Goal: Task Accomplishment & Management: Complete application form

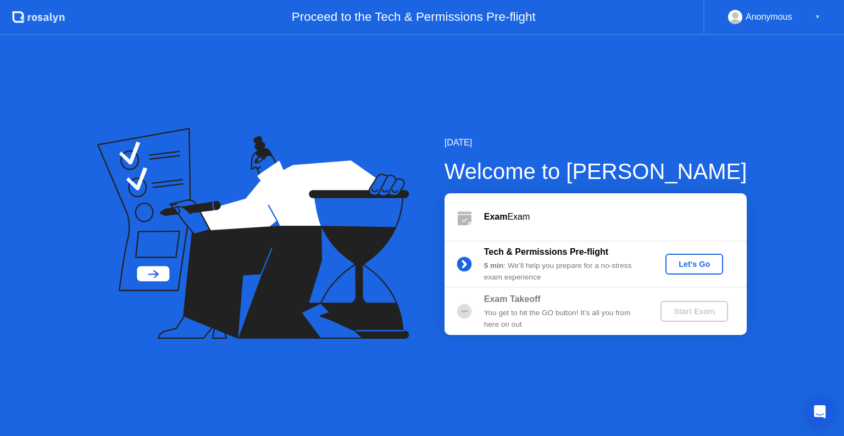
click at [690, 311] on div "Start Exam" at bounding box center [694, 311] width 59 height 9
click at [686, 268] on div "Let's Go" at bounding box center [694, 264] width 49 height 9
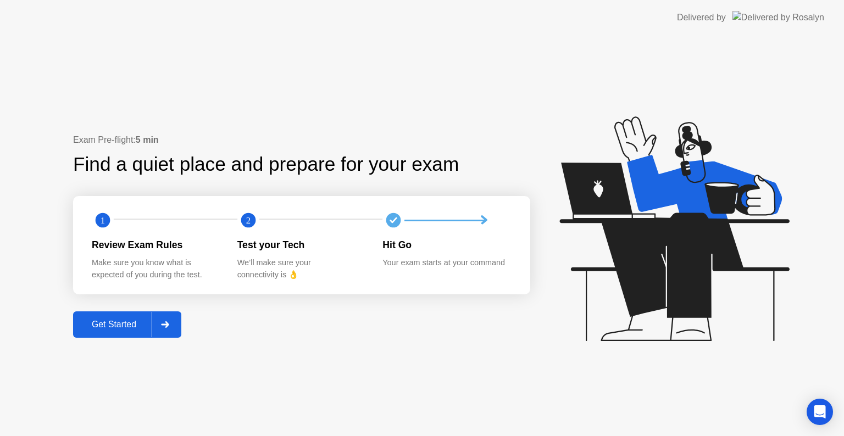
click at [118, 320] on div "Get Started" at bounding box center [113, 325] width 75 height 10
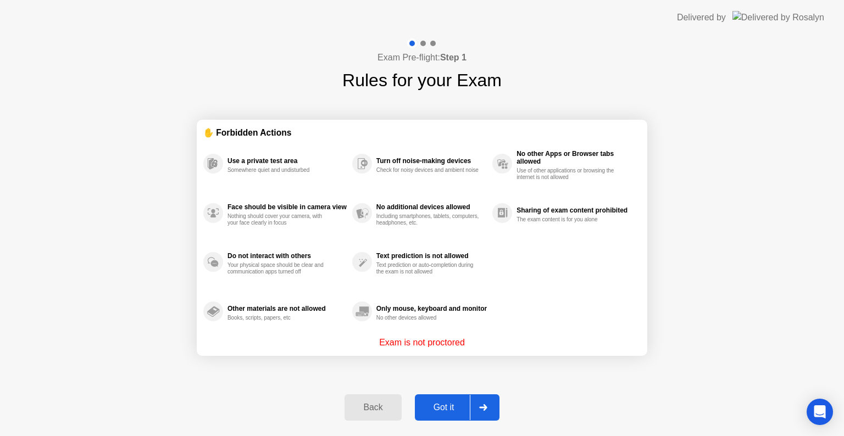
drag, startPoint x: 431, startPoint y: 345, endPoint x: 474, endPoint y: 350, distance: 43.6
click at [474, 350] on section "✋ Forbidden Actions Use a private test area Somewhere quiet and undisturbed Fac…" at bounding box center [422, 238] width 451 height 236
click at [473, 401] on div at bounding box center [483, 407] width 26 height 25
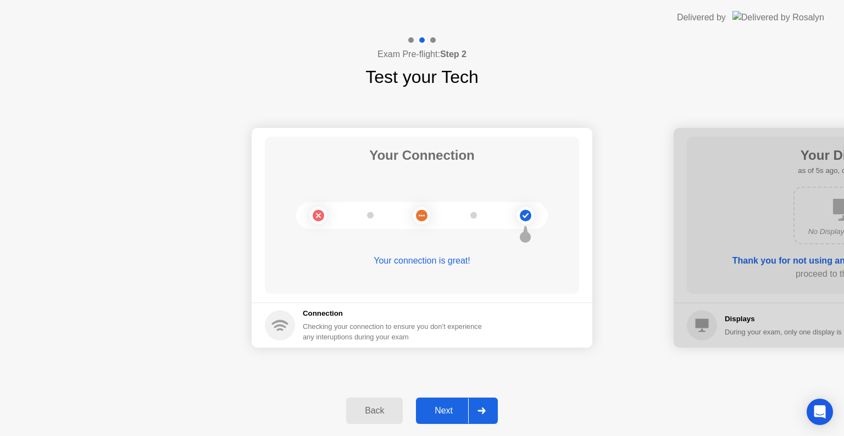
click at [476, 404] on div at bounding box center [481, 410] width 26 height 25
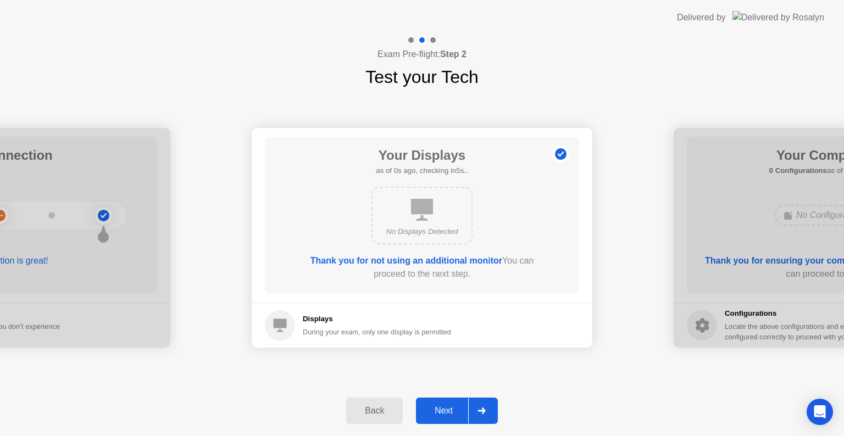
click at [476, 404] on div at bounding box center [481, 410] width 26 height 25
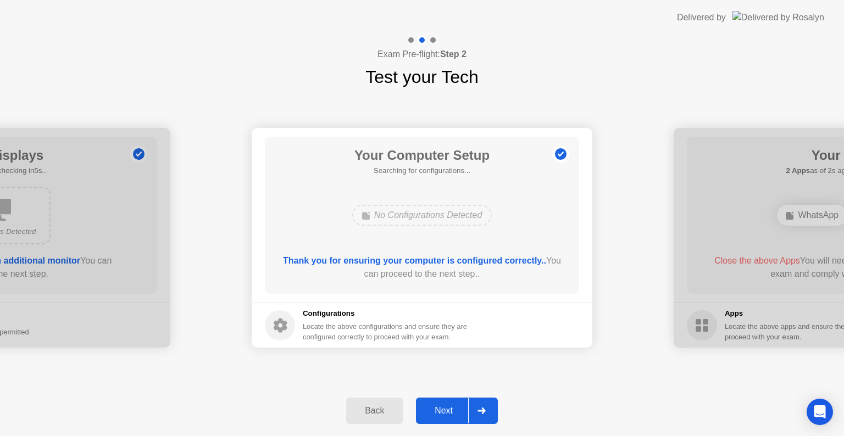
click at [476, 404] on div at bounding box center [481, 410] width 26 height 25
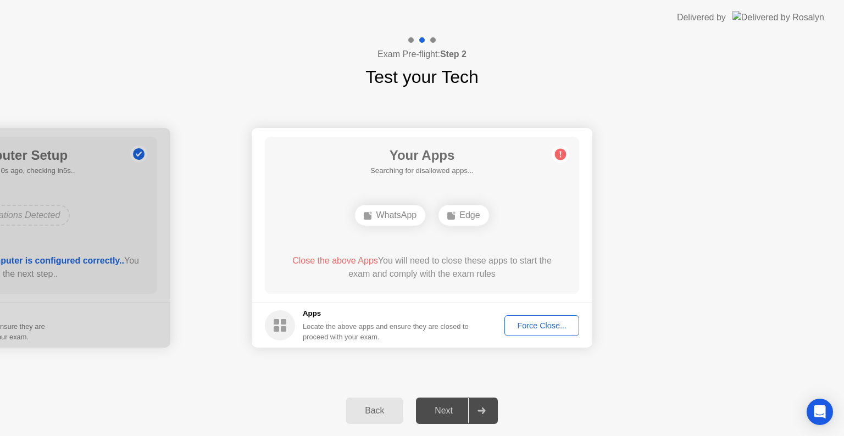
click at [476, 404] on div at bounding box center [481, 410] width 26 height 25
click at [514, 330] on div "Force Close..." at bounding box center [541, 326] width 67 height 9
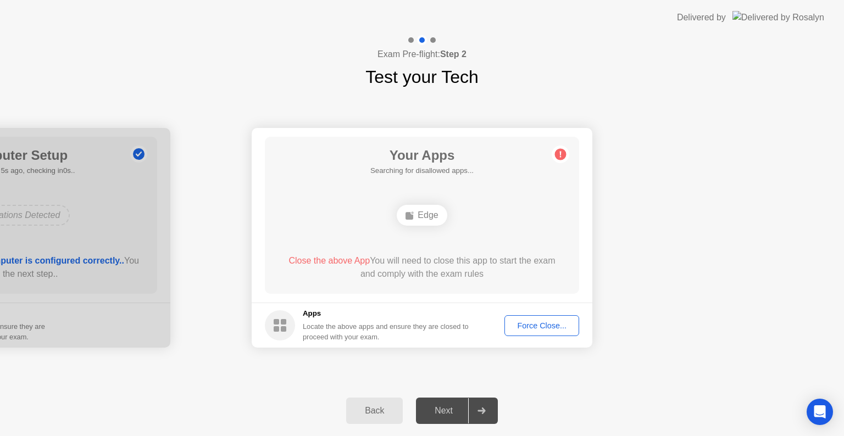
click at [537, 323] on div "Force Close..." at bounding box center [541, 326] width 67 height 9
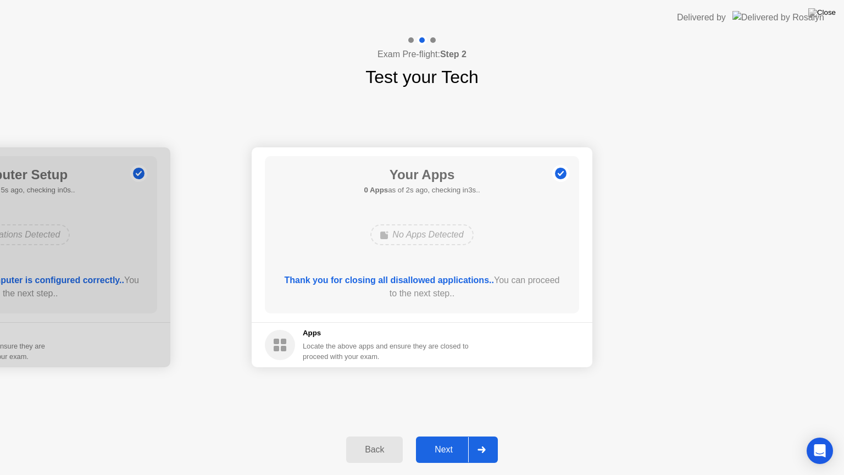
click at [476, 436] on div at bounding box center [481, 449] width 26 height 25
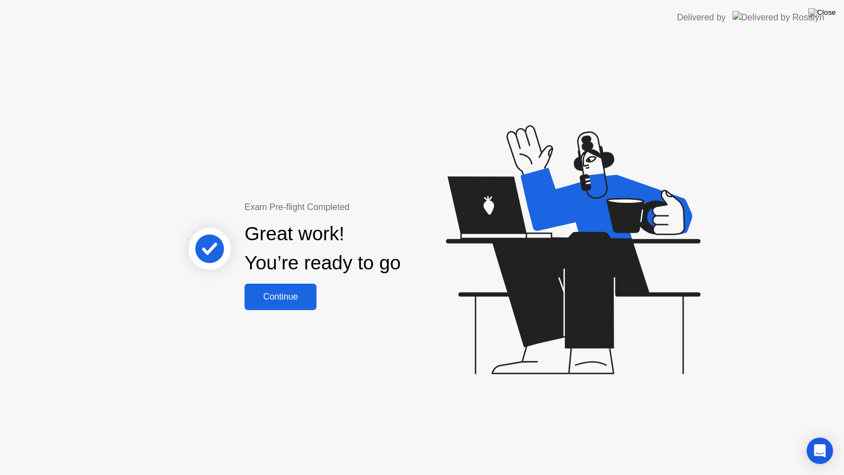
click at [282, 292] on div "Continue" at bounding box center [280, 297] width 65 height 10
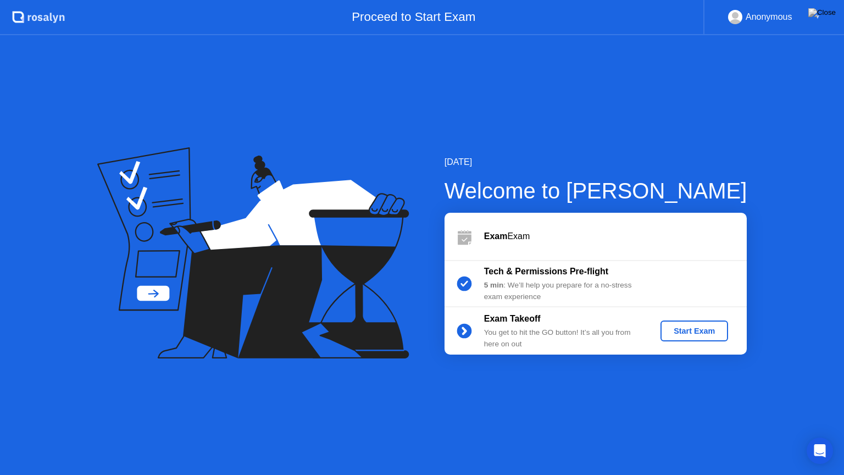
click at [703, 335] on div "Start Exam" at bounding box center [694, 330] width 59 height 9
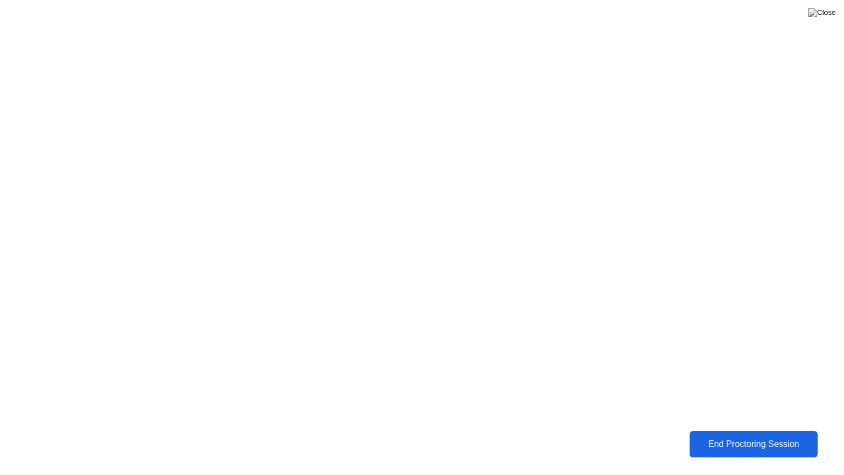
click at [711, 436] on div "End Proctoring Session" at bounding box center [753, 444] width 131 height 10
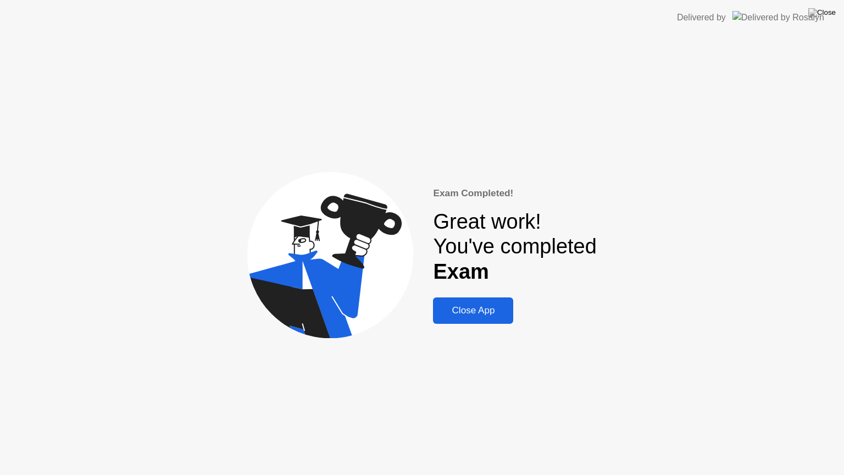
click at [482, 315] on div "Close App" at bounding box center [473, 310] width 74 height 11
